Goal: Contribute content: Add original content to the website for others to see

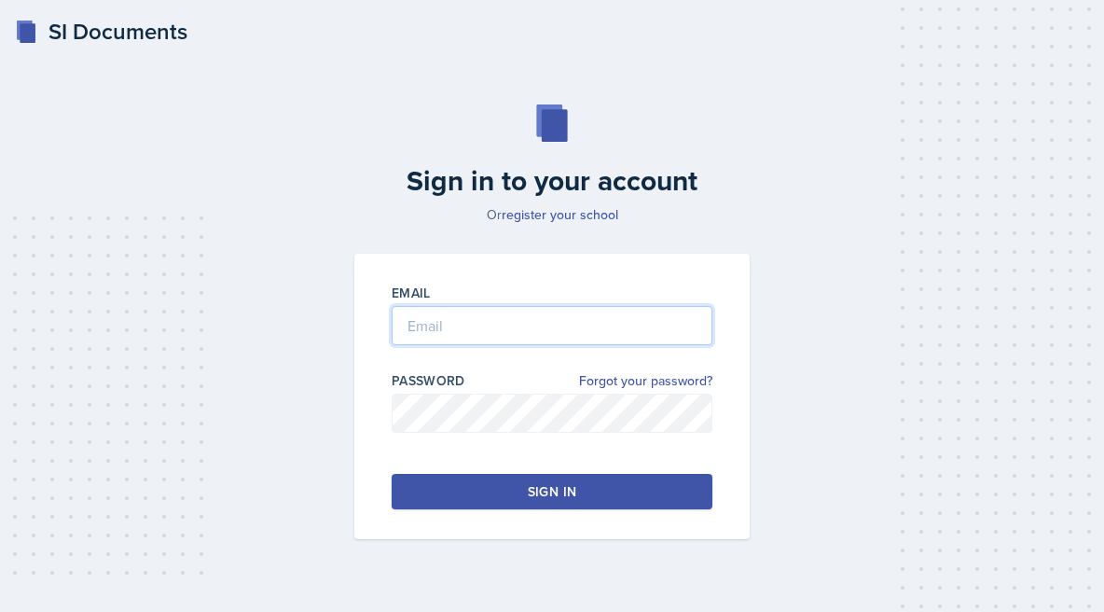
type input "[PERSON_NAME][EMAIL_ADDRESS][PERSON_NAME][DOMAIN_NAME]"
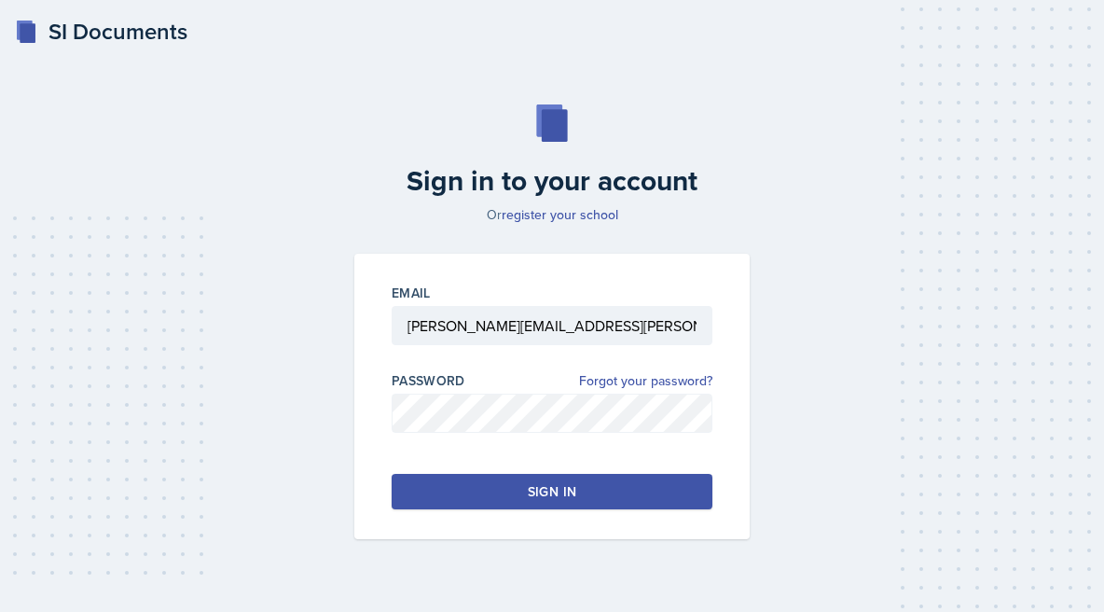
click at [487, 493] on button "Sign in" at bounding box center [552, 491] width 321 height 35
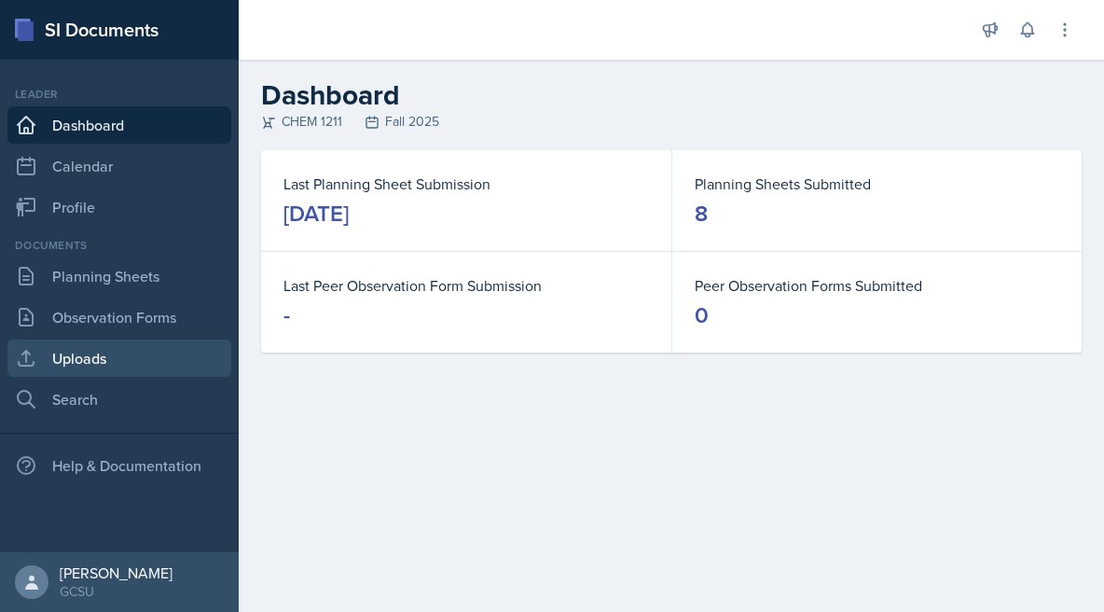
click at [83, 365] on link "Uploads" at bounding box center [119, 357] width 224 height 37
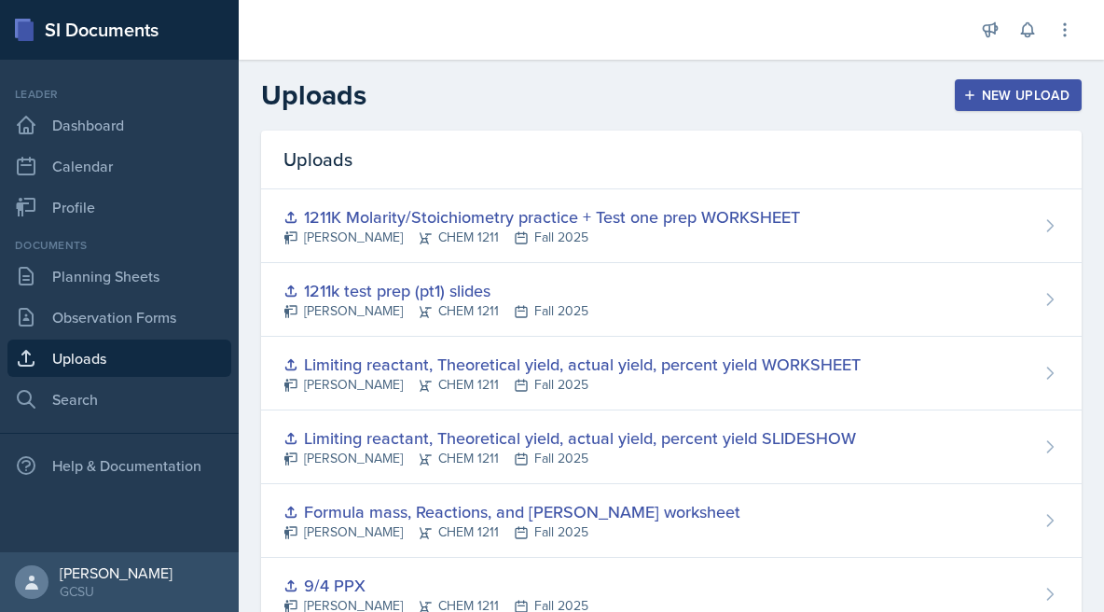
click at [1003, 88] on div "New Upload" at bounding box center [1019, 95] width 104 height 15
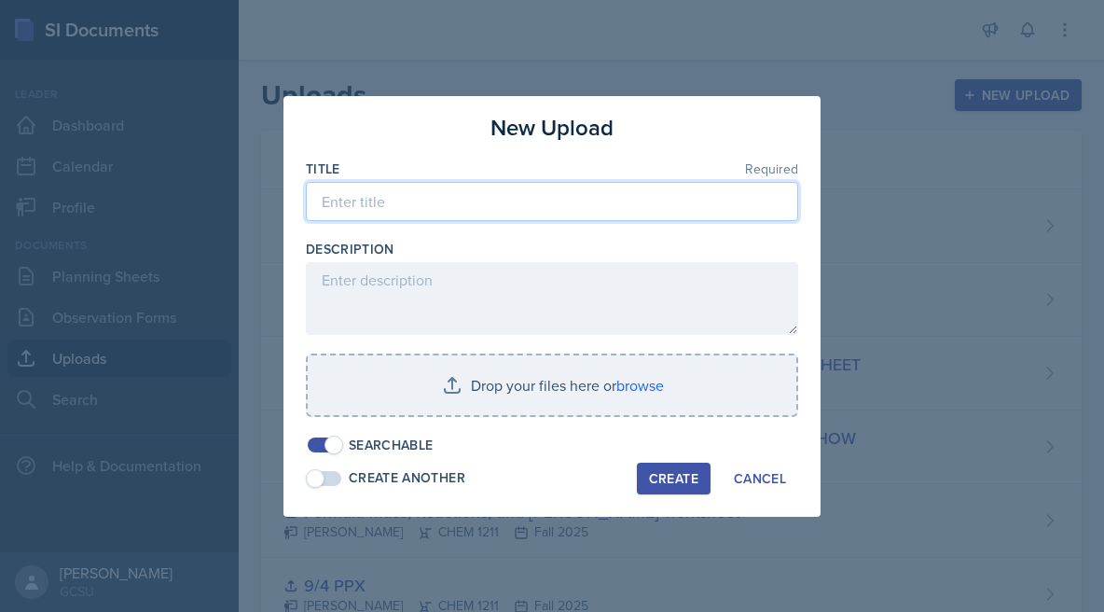
click at [664, 196] on input at bounding box center [552, 201] width 492 height 39
type input "1211k test one study guide"
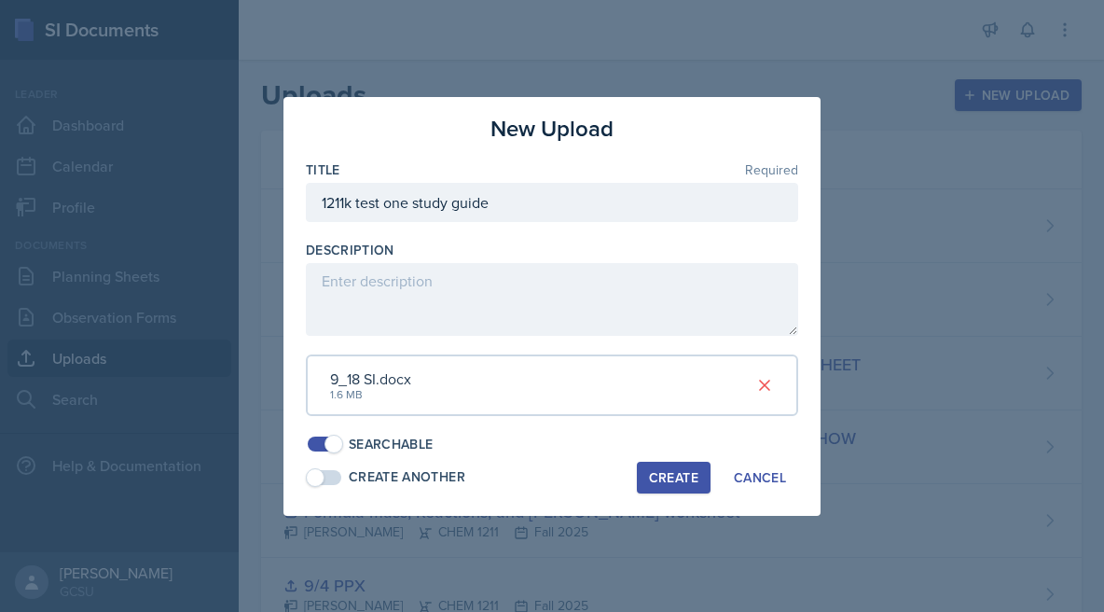
click at [669, 478] on div "Create" at bounding box center [673, 477] width 49 height 15
